Goal: Contribute content

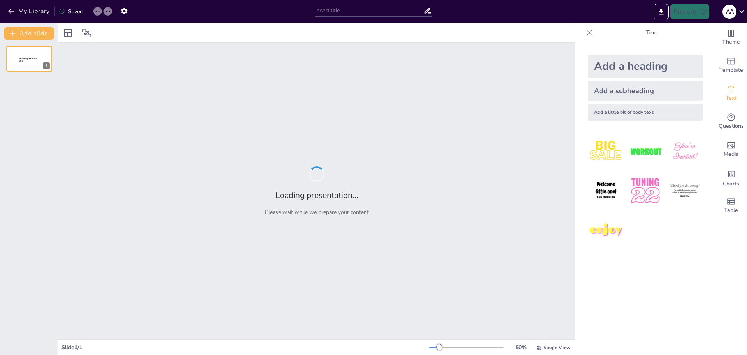
type input "Sistemas del Cuerpo Humano: Un Enfoque Integral"
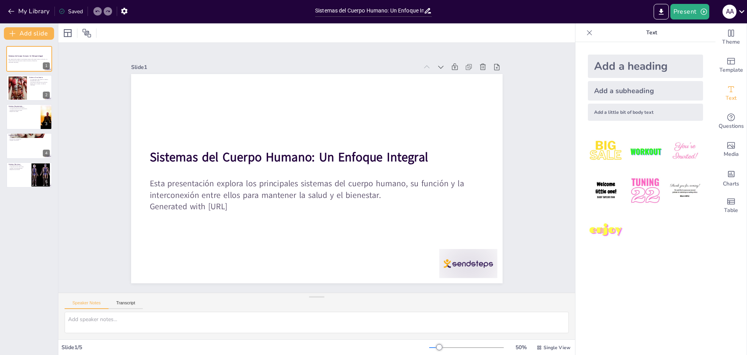
click at [32, 3] on div "My Library Saved" at bounding box center [155, 11] width 311 height 22
click at [27, 13] on button "My Library" at bounding box center [29, 11] width 47 height 12
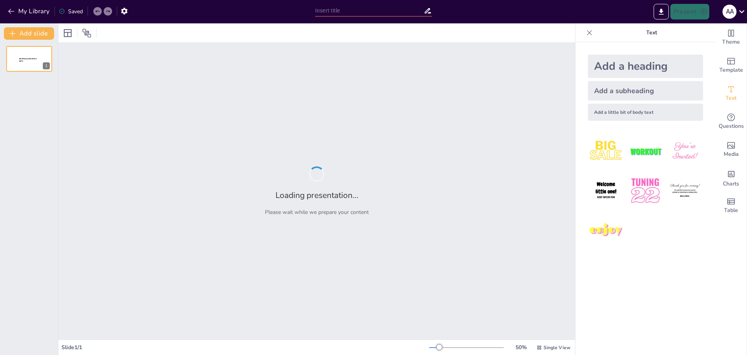
type input "Phonk Brainrot: Una Exploración Musical"
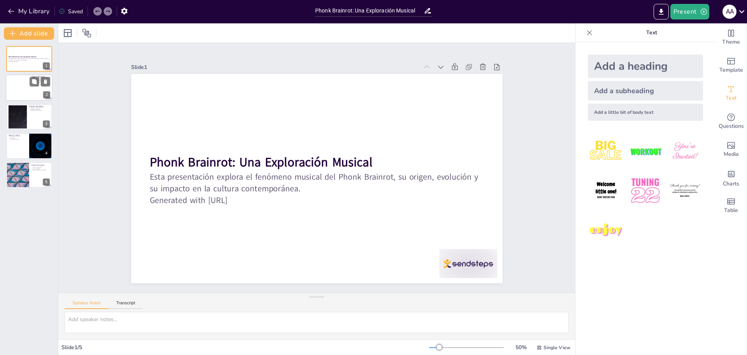
click at [40, 82] on div at bounding box center [40, 81] width 21 height 9
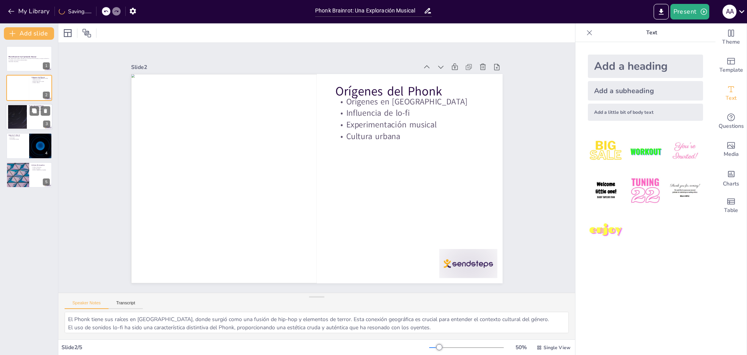
click at [13, 113] on div at bounding box center [17, 117] width 42 height 24
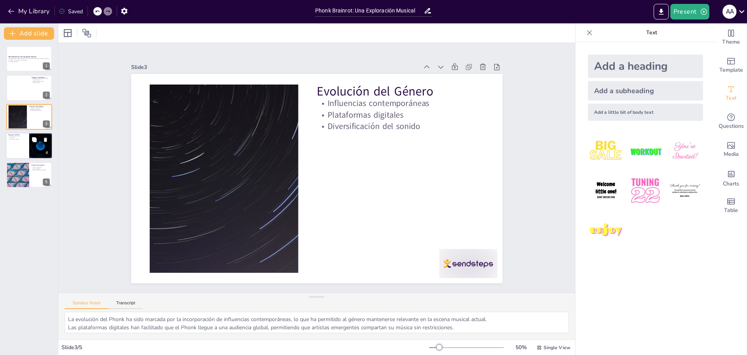
click at [18, 139] on p "Comunidad vibrante" at bounding box center [17, 140] width 19 height 2
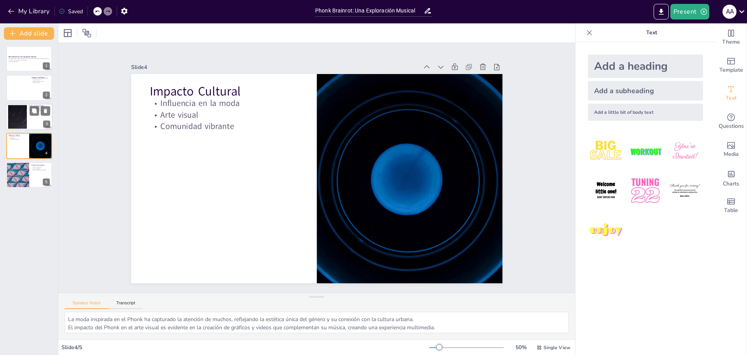
click at [22, 115] on div at bounding box center [17, 117] width 42 height 24
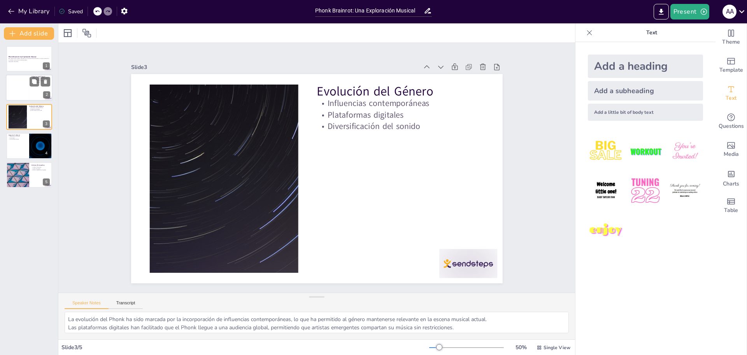
click at [37, 88] on div at bounding box center [29, 88] width 47 height 26
type textarea "El Phonk tiene sus raíces en Memphis, donde surgió como una fusión de hip-hop y…"
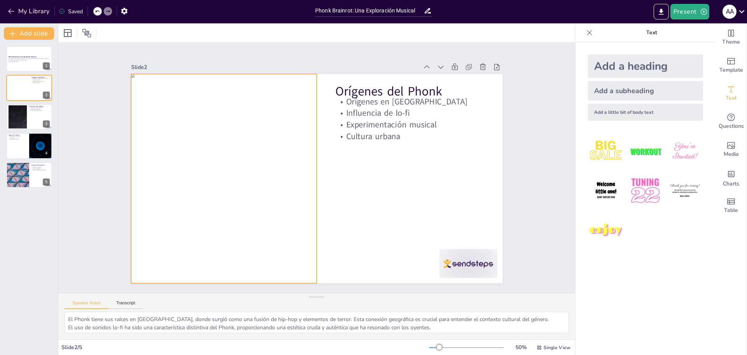
click at [206, 167] on div at bounding box center [223, 168] width 207 height 227
click at [161, 128] on div at bounding box center [224, 149] width 241 height 256
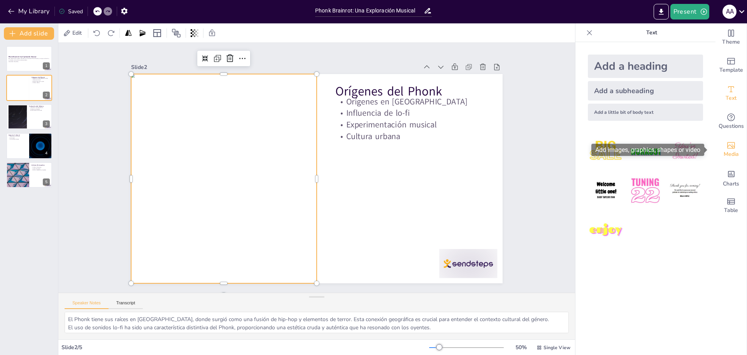
click at [728, 148] on icon "Add images, graphics, shapes or video" at bounding box center [732, 145] width 8 height 7
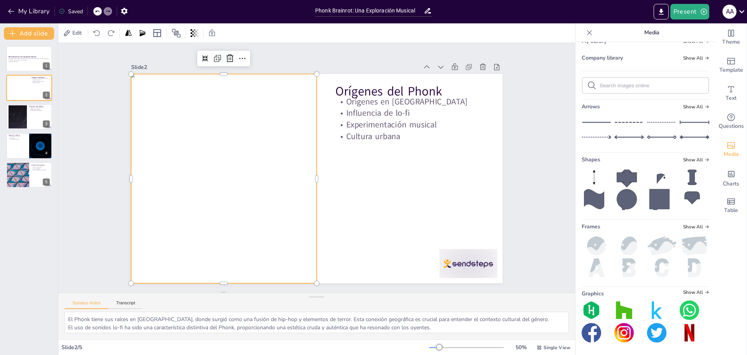
scroll to position [6, 0]
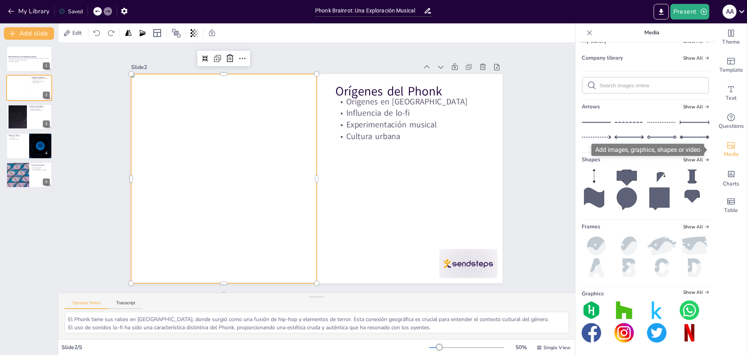
click at [729, 155] on span "Media" at bounding box center [731, 154] width 15 height 9
click at [27, 6] on button "My Library" at bounding box center [29, 11] width 47 height 12
